Goal: Task Accomplishment & Management: Use online tool/utility

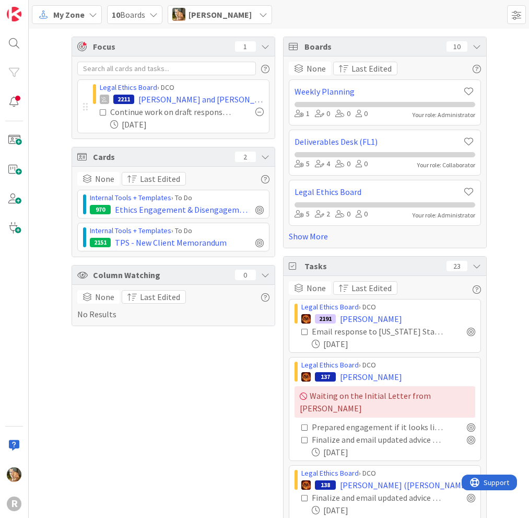
click at [187, 362] on div "Focus 1 Legal Ethics Board › DCO 2211 [PERSON_NAME] and [PERSON_NAME] Continue …" at bounding box center [174, 302] width 204 height 530
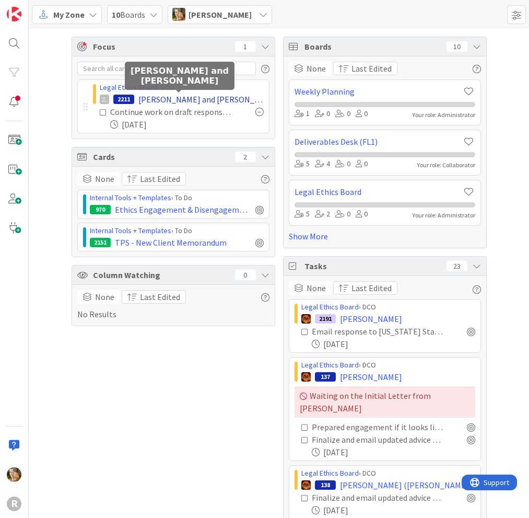
click at [138, 98] on span "[PERSON_NAME] and [PERSON_NAME]" at bounding box center [200, 99] width 125 height 13
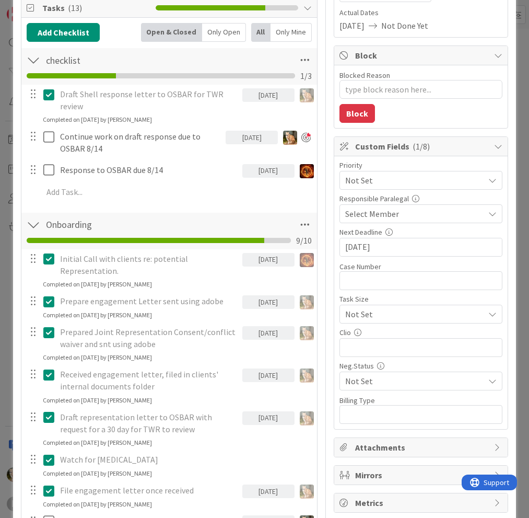
click at [368, 247] on input "[DATE]" at bounding box center [421, 247] width 152 height 18
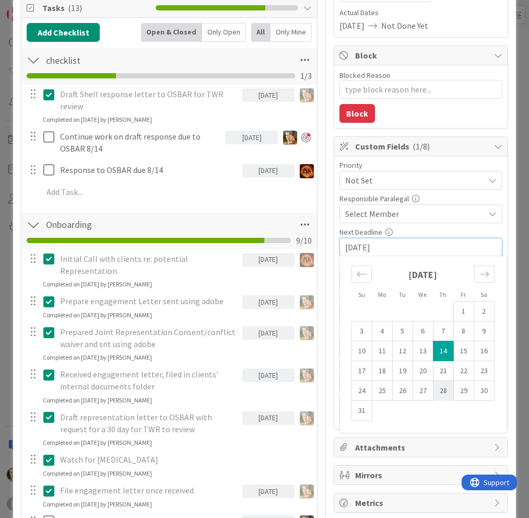
click at [440, 390] on td "28" at bounding box center [443, 391] width 20 height 20
type textarea "x"
type input "[DATE]"
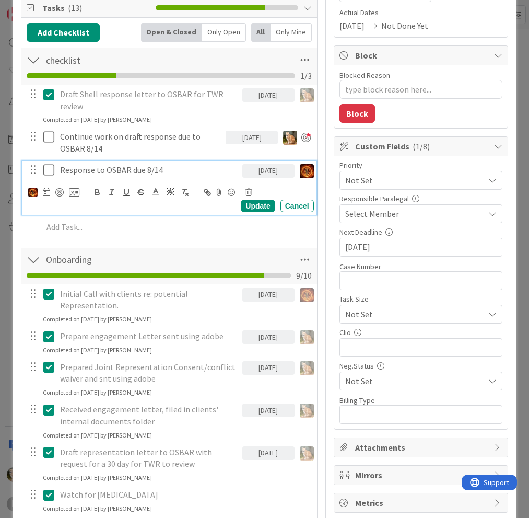
type textarea "x"
click at [160, 168] on p "Response to OSBAR due 8/14" at bounding box center [149, 170] width 178 height 12
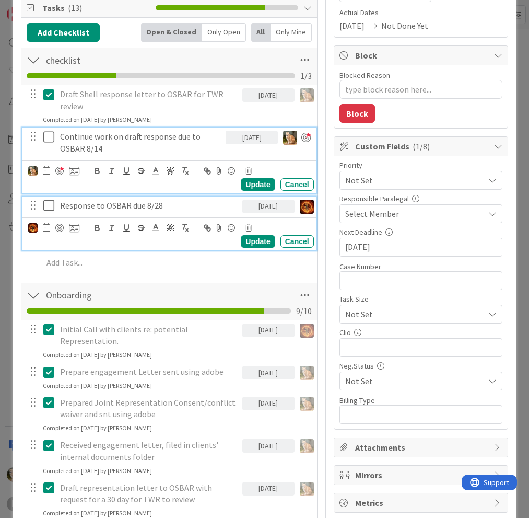
scroll to position [192, 0]
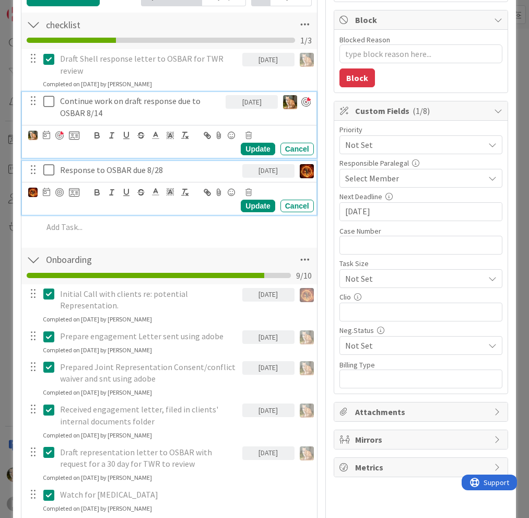
click at [103, 148] on div "Continue work on draft response due to OSBAR 8/14 [DATE] Update Cancel" at bounding box center [169, 124] width 294 height 65
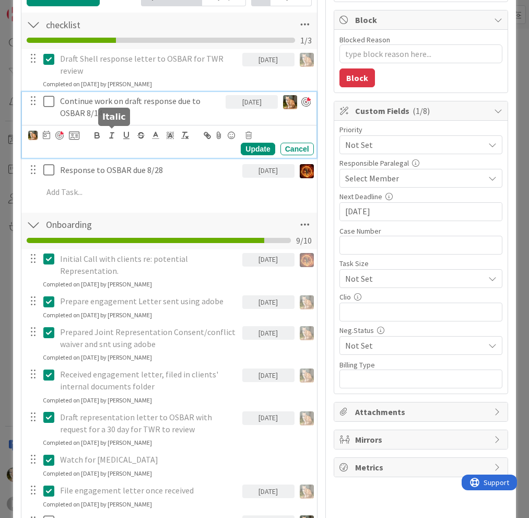
type textarea "x"
click at [246, 148] on div "Update" at bounding box center [258, 149] width 34 height 13
click at [100, 113] on p "Continue work on draft response due to OSBAR 8/14" at bounding box center [140, 107] width 161 height 24
click at [243, 147] on div "Update" at bounding box center [258, 149] width 34 height 13
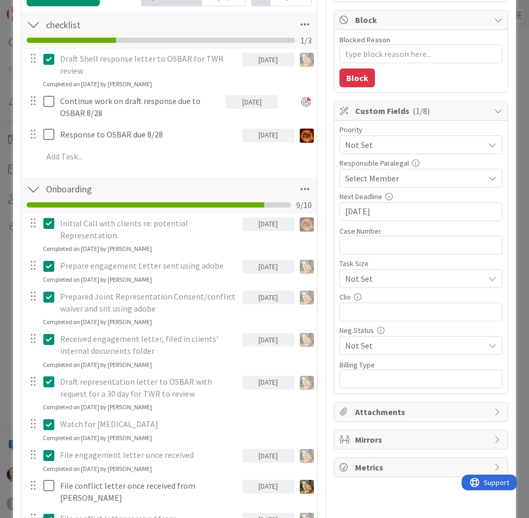
type textarea "x"
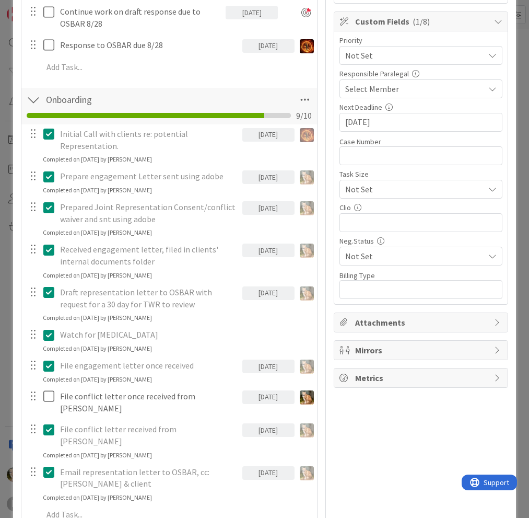
scroll to position [73, 0]
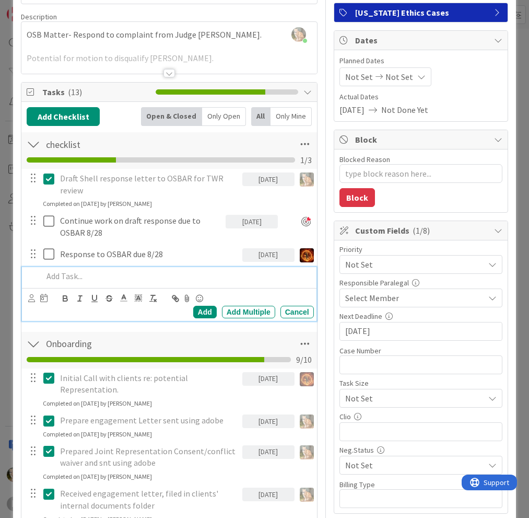
click at [212, 277] on p at bounding box center [176, 276] width 266 height 12
